Goal: Navigation & Orientation: Find specific page/section

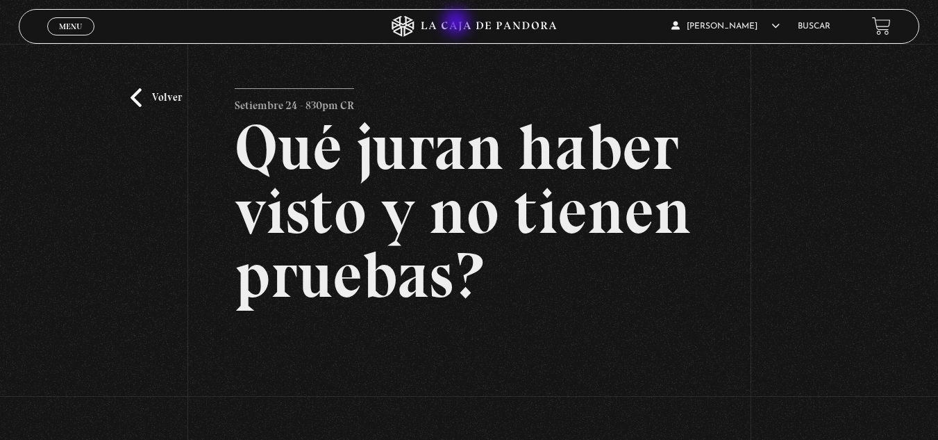
click at [453, 26] on icon at bounding box center [468, 26] width 281 height 21
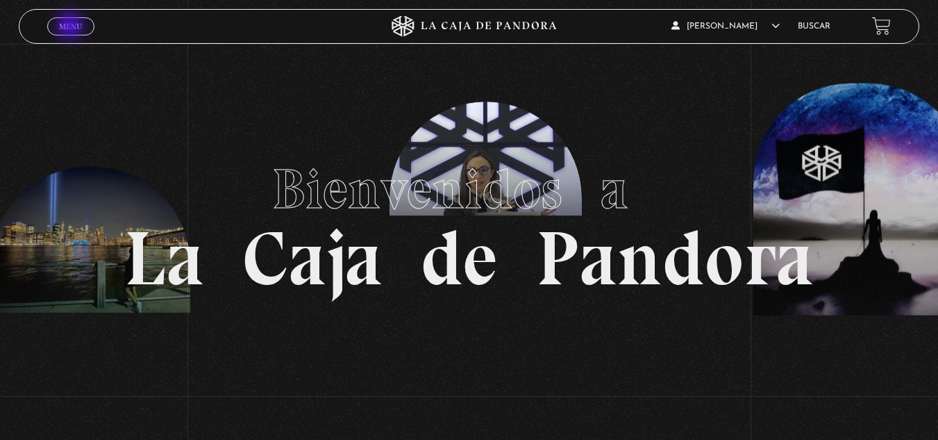
click at [72, 27] on span "Menu" at bounding box center [70, 26] width 23 height 8
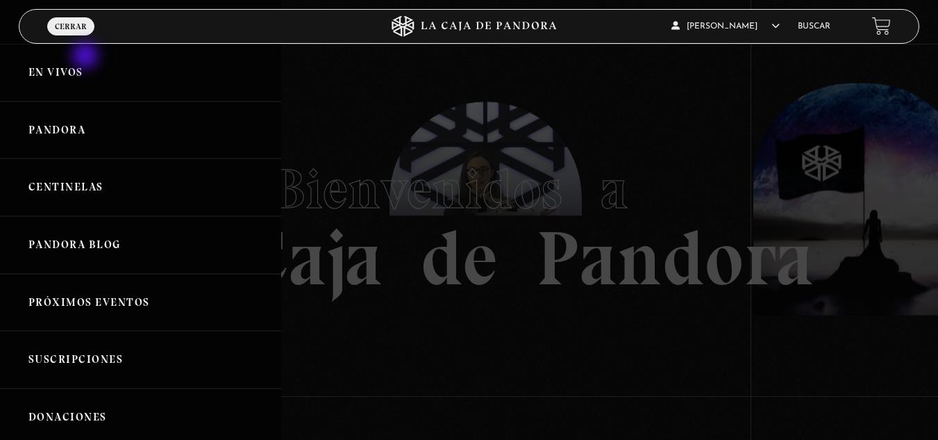
click at [87, 58] on link "En vivos" at bounding box center [140, 73] width 281 height 58
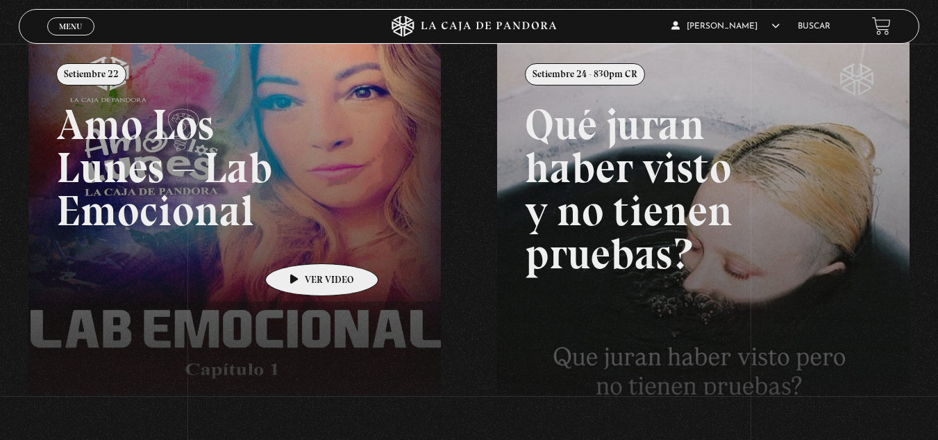
scroll to position [172, 0]
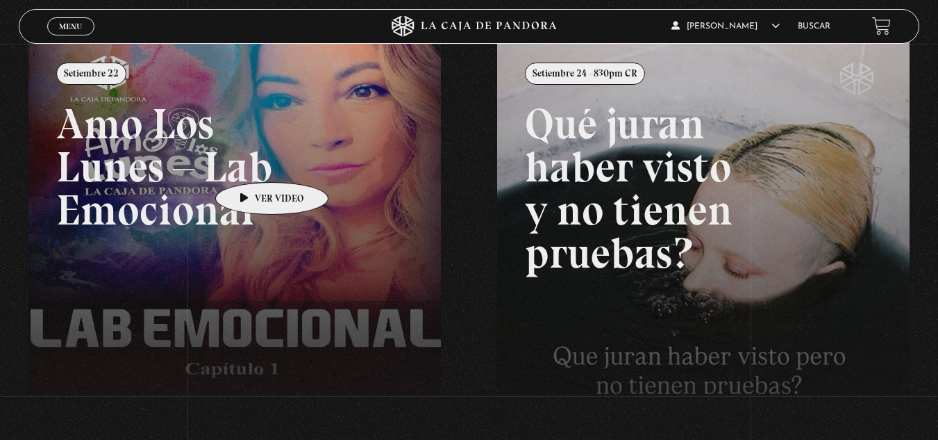
click at [250, 162] on link at bounding box center [497, 262] width 938 height 440
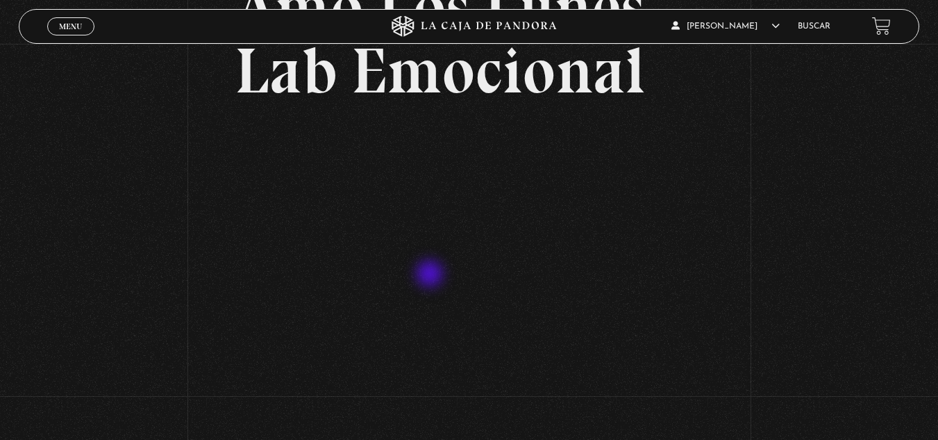
scroll to position [137, 0]
